Goal: Information Seeking & Learning: Learn about a topic

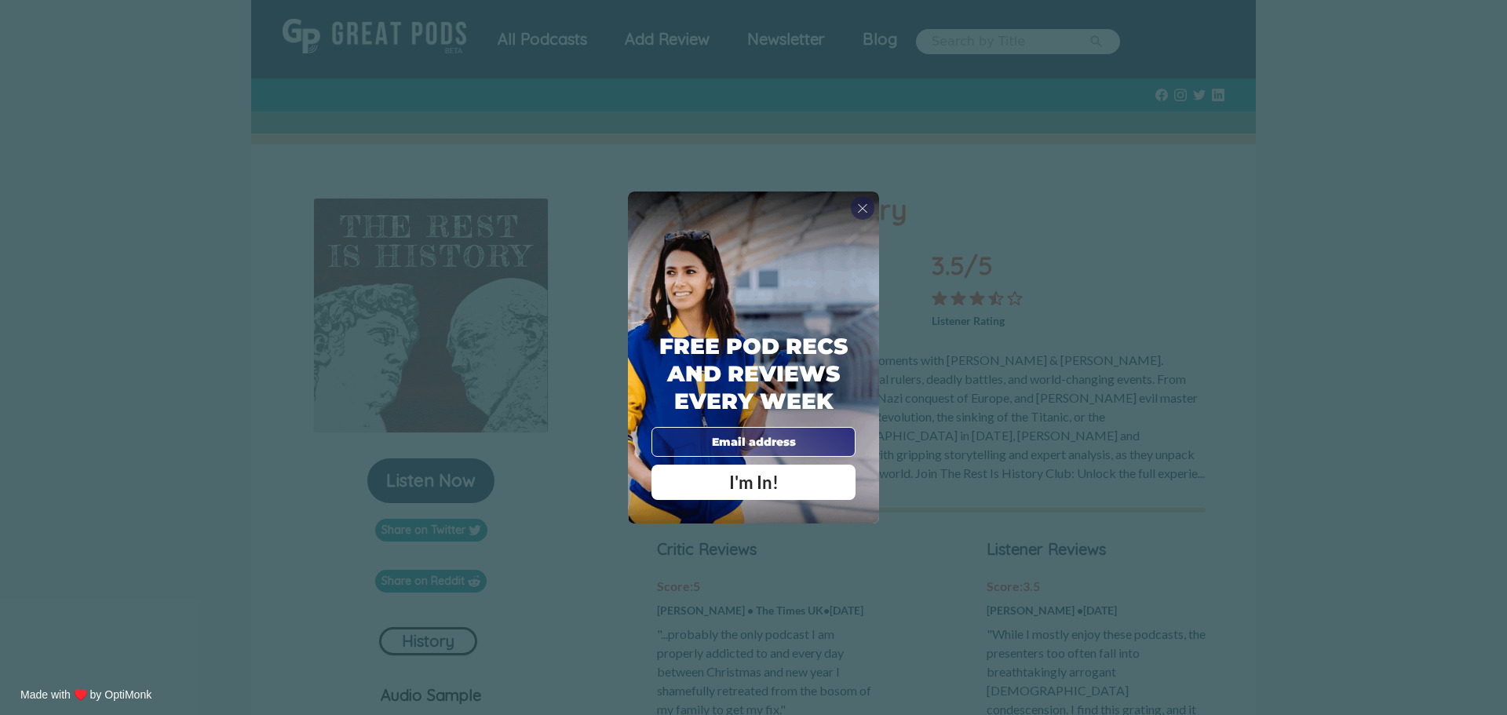
click at [1103, 224] on div "X Free Pod Recs and Reviews every week I'm In! X Thanks Poddy People! See you T…" at bounding box center [753, 357] width 1507 height 715
click at [859, 209] on span "X" at bounding box center [862, 208] width 11 height 16
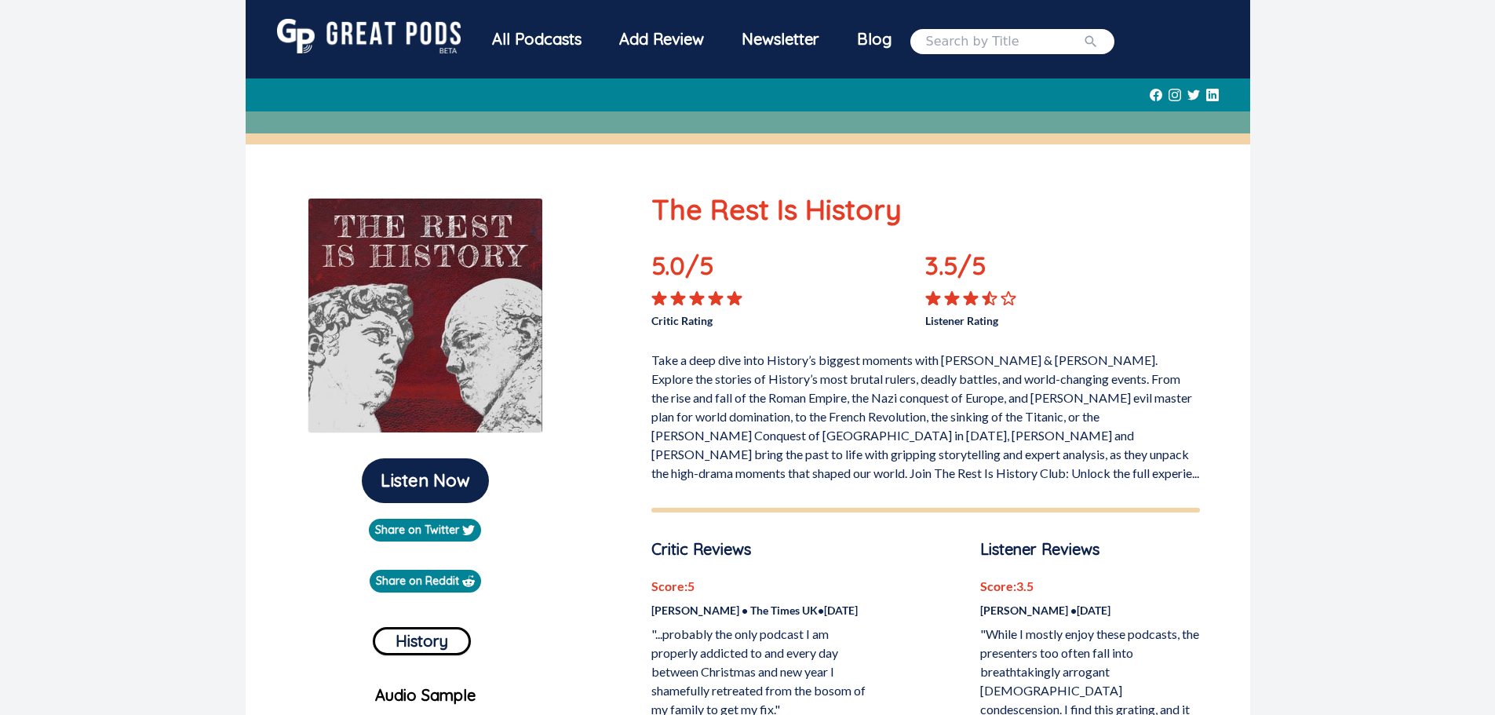
click at [545, 29] on div "All Podcasts" at bounding box center [536, 39] width 127 height 41
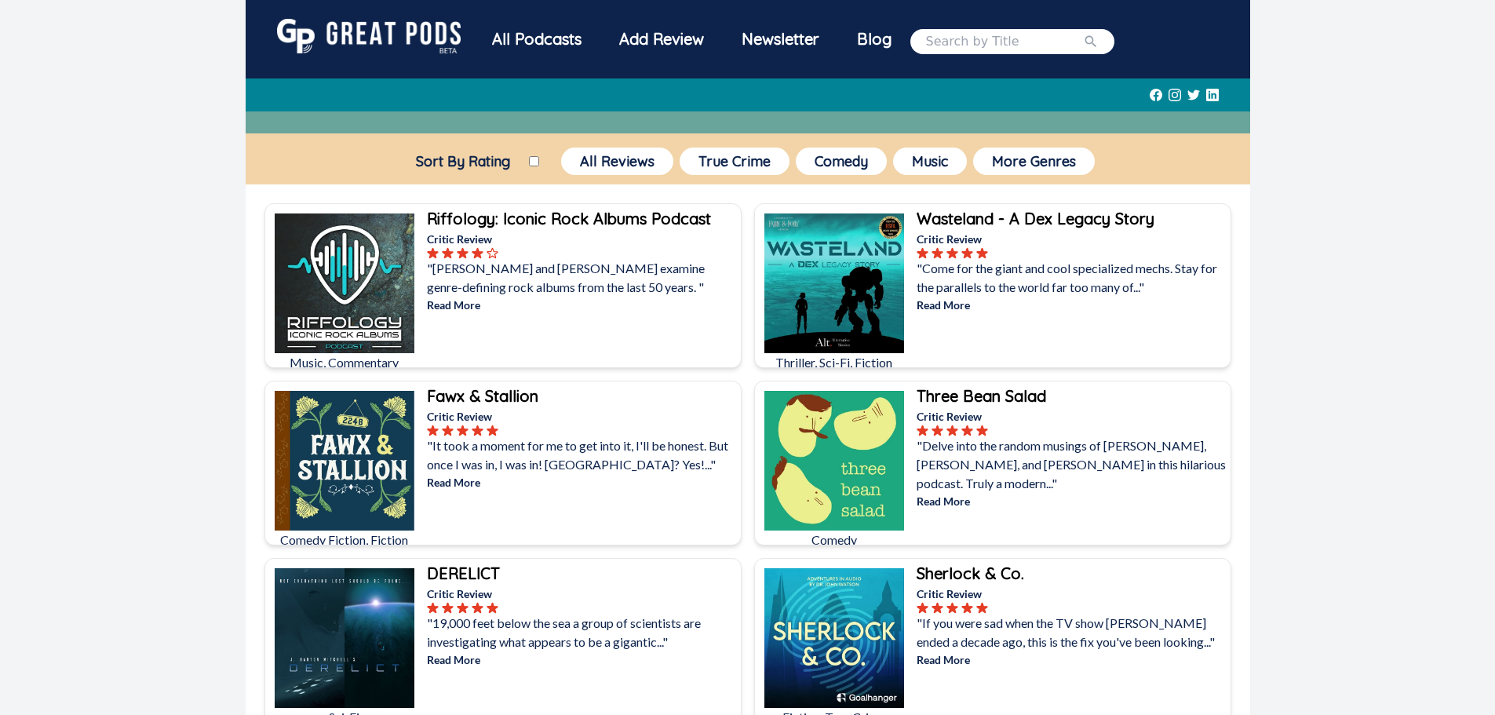
scroll to position [524, 0]
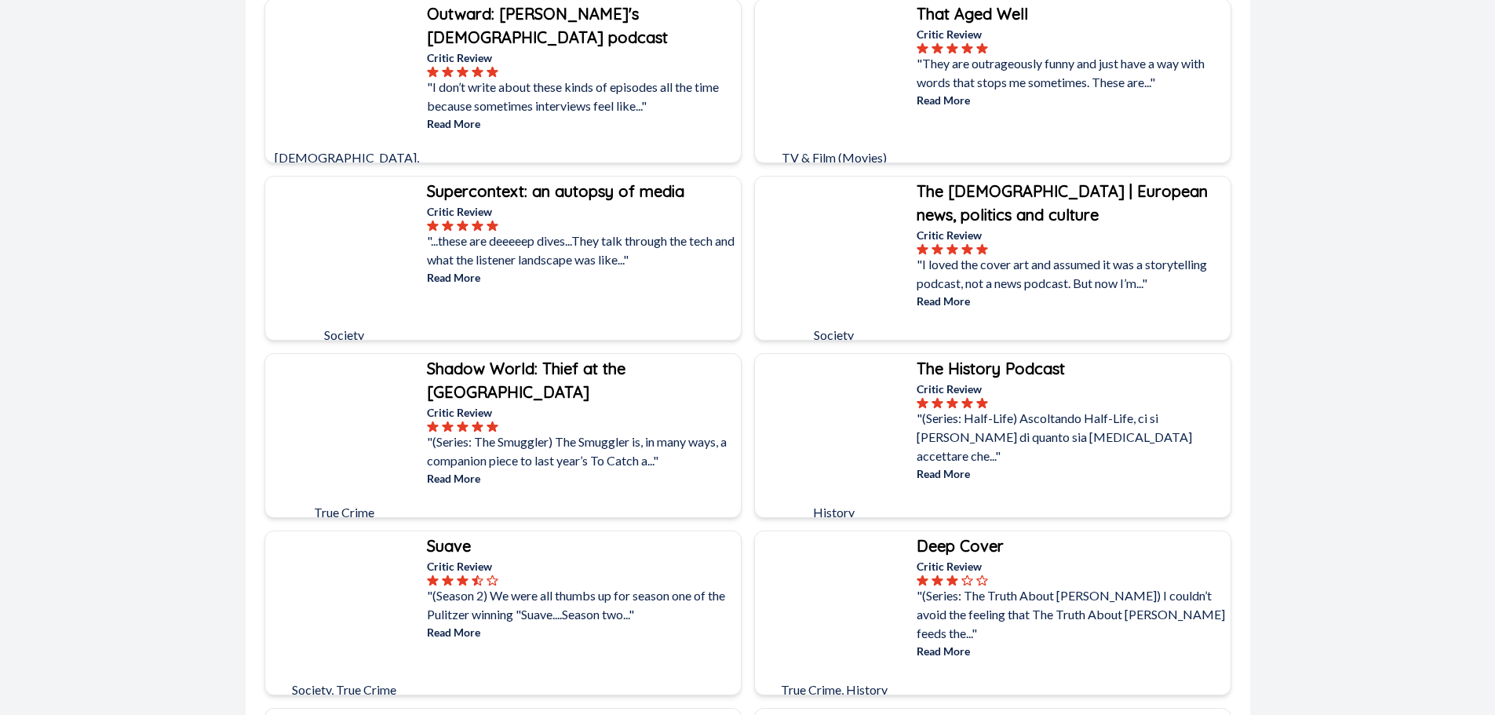
drag, startPoint x: 866, startPoint y: 357, endPoint x: 848, endPoint y: 307, distance: 53.1
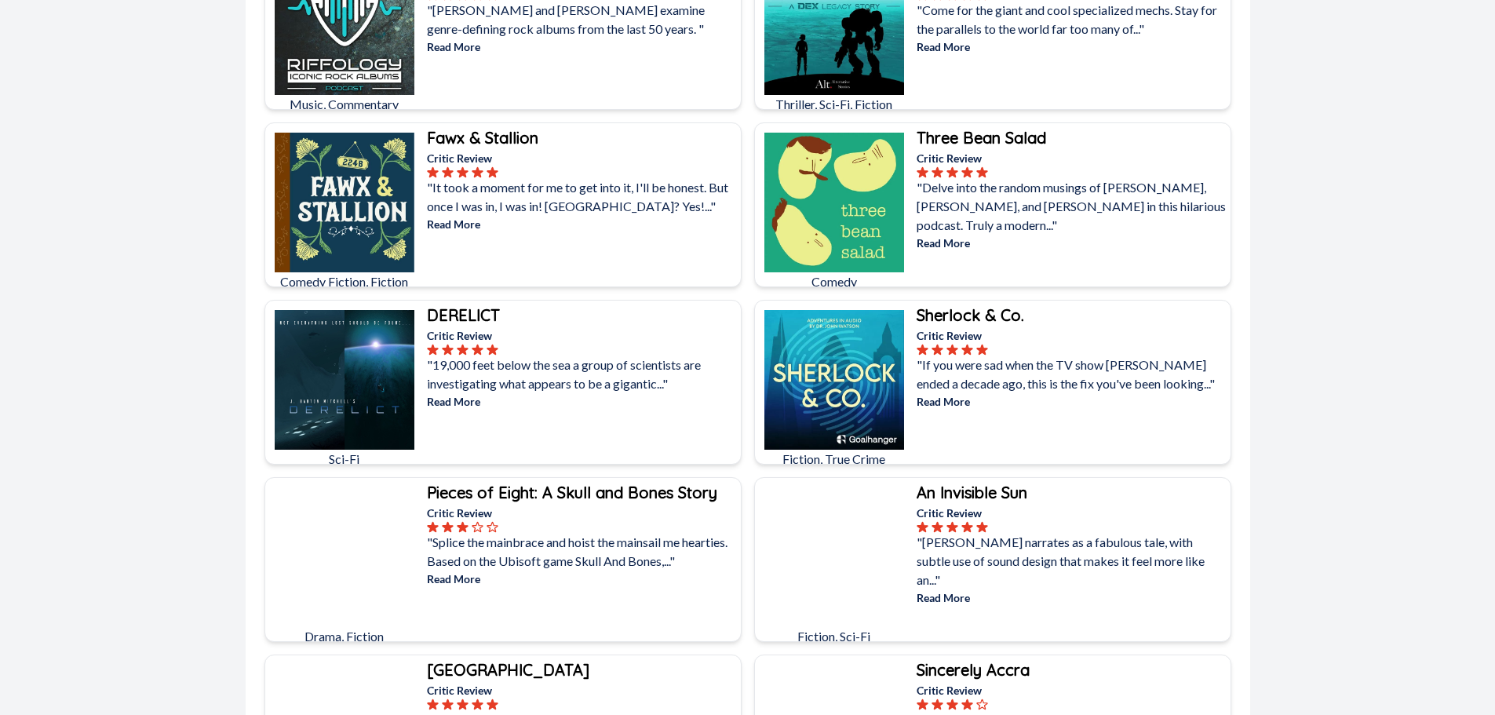
scroll to position [0, 0]
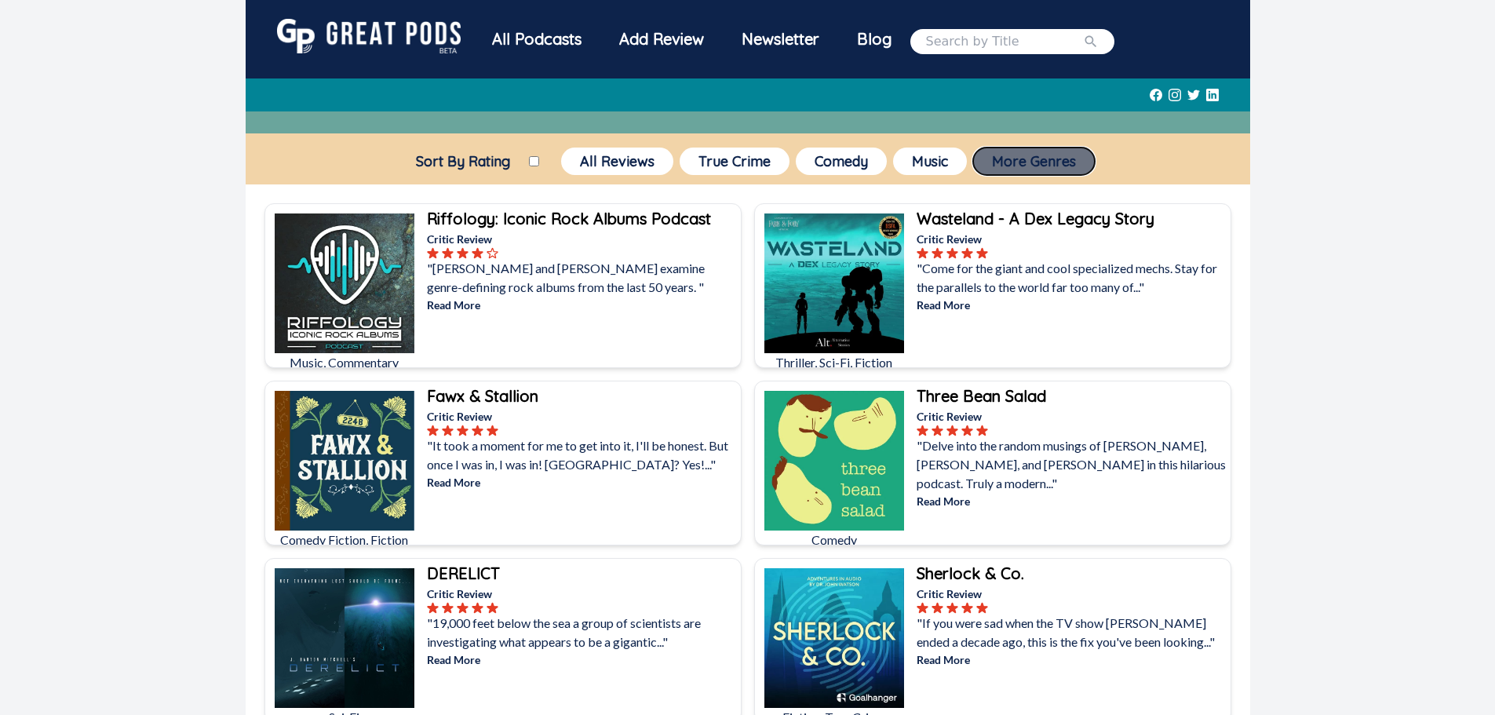
click at [1040, 166] on button "More Genres" at bounding box center [1034, 161] width 122 height 27
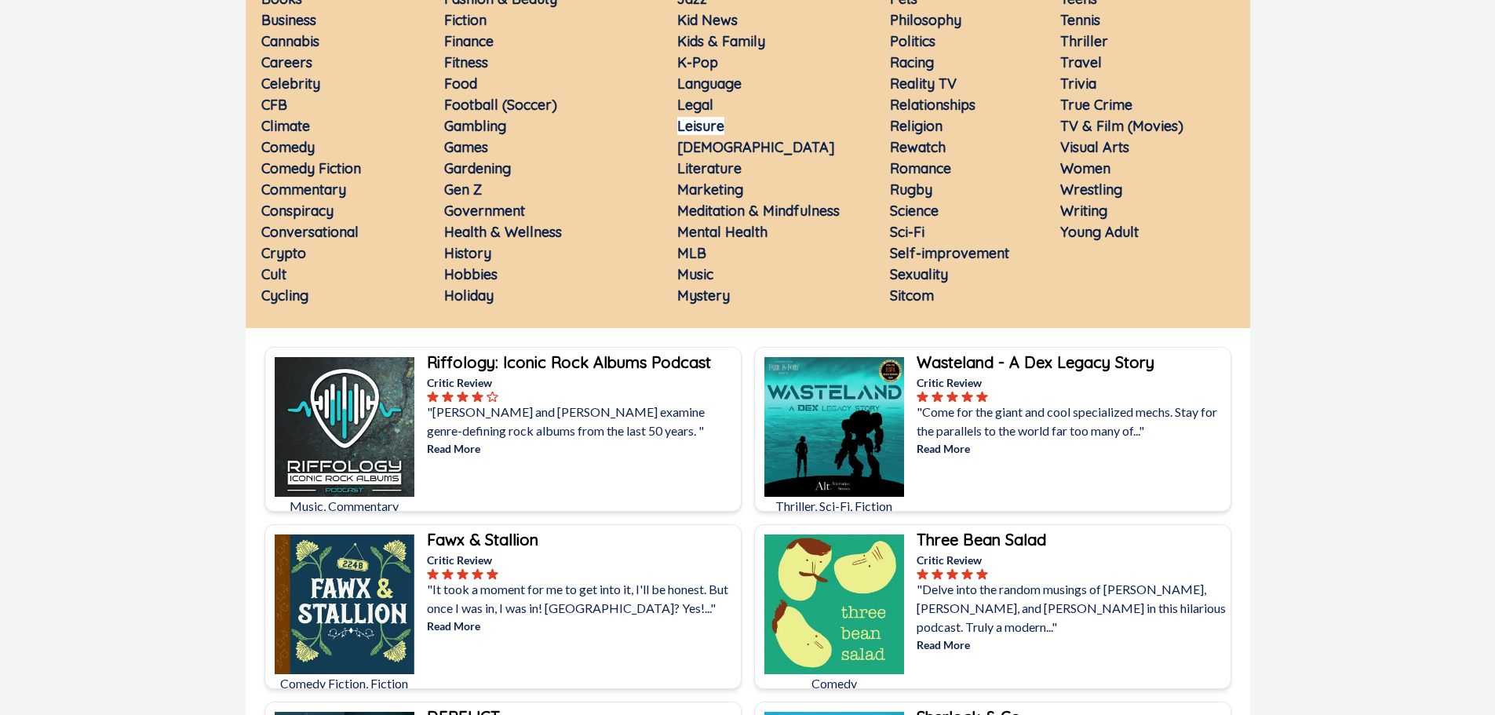
scroll to position [524, 0]
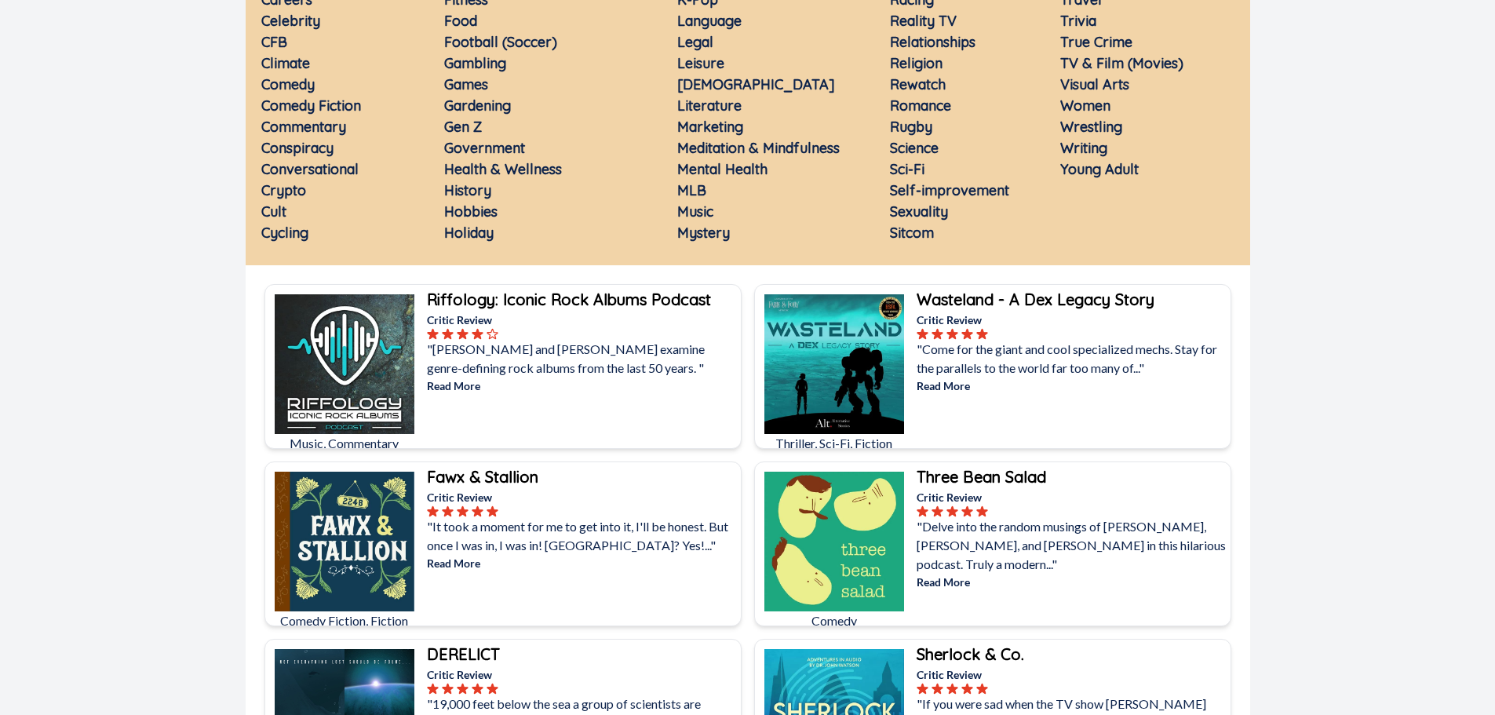
click at [932, 67] on link "Religion" at bounding box center [916, 63] width 53 height 18
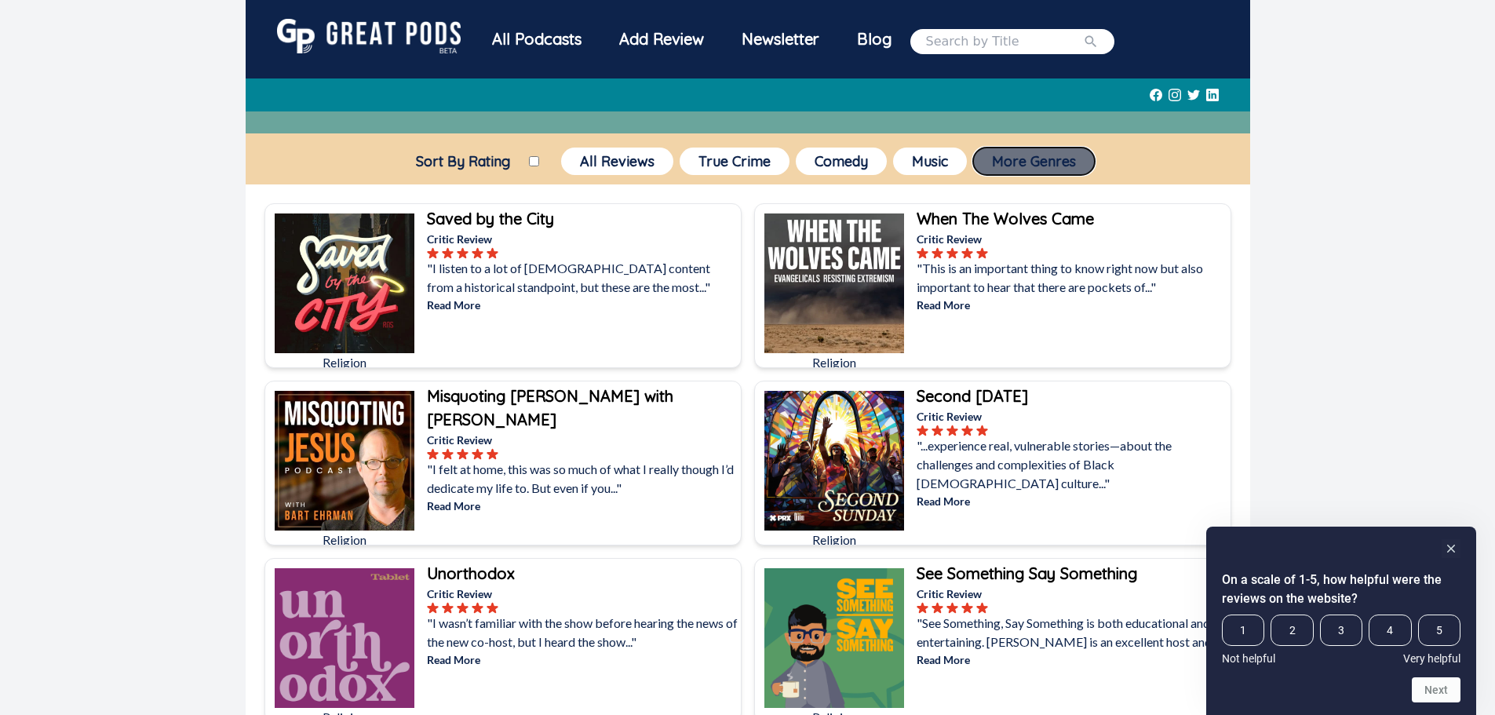
click at [998, 166] on button "More Genres" at bounding box center [1034, 161] width 122 height 27
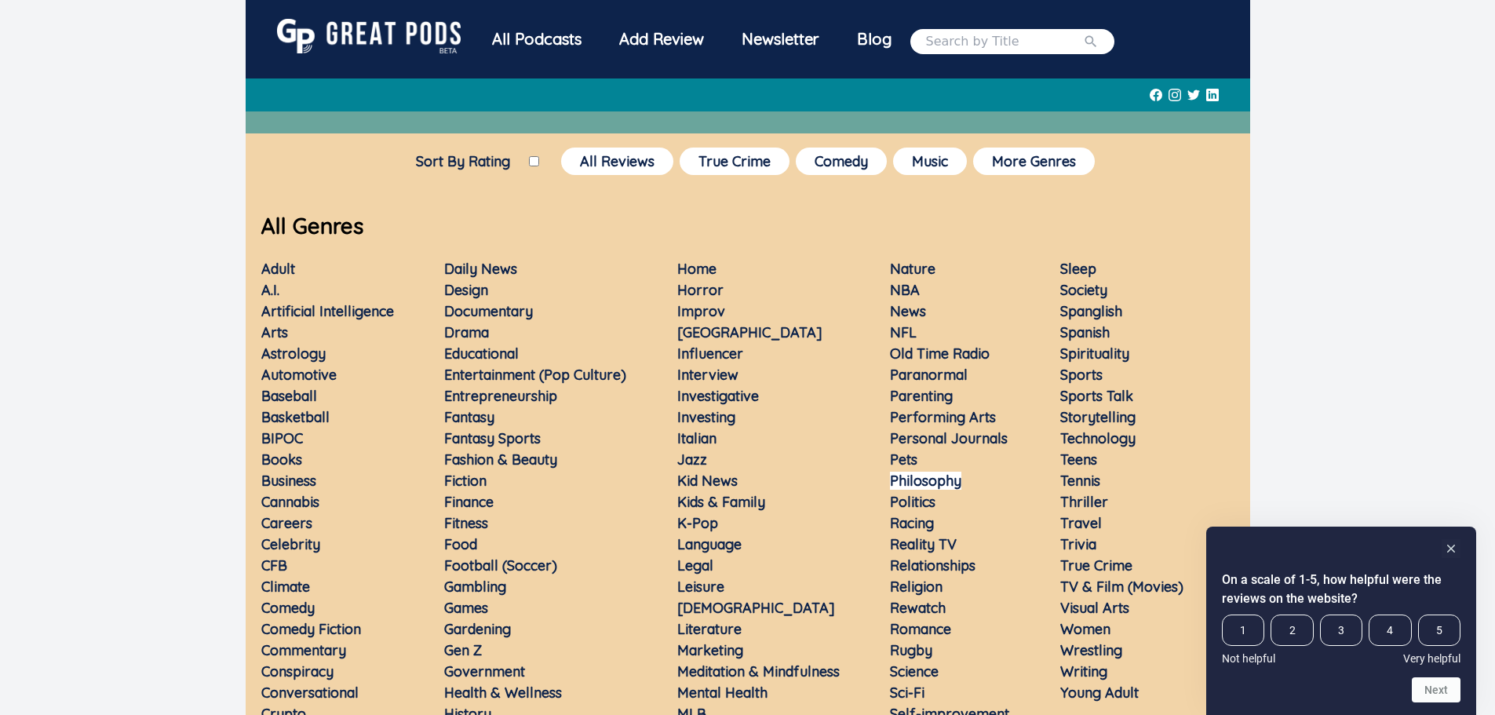
click at [946, 484] on link "Philosophy" at bounding box center [925, 481] width 71 height 18
